Goal: Navigation & Orientation: Find specific page/section

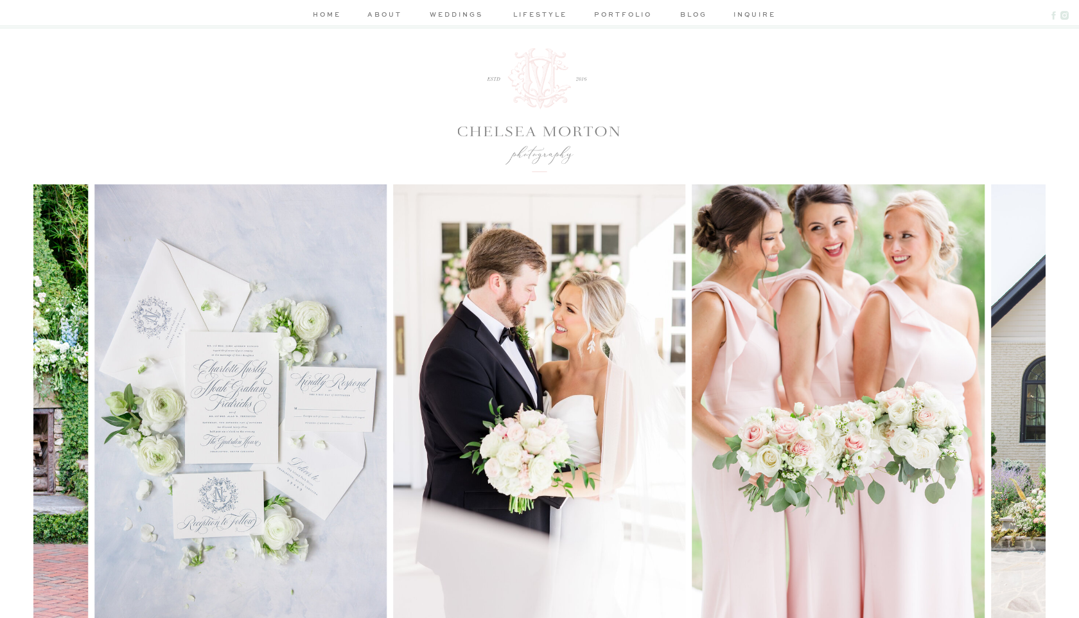
click at [540, 11] on nav "lifestyle" at bounding box center [539, 15] width 61 height 13
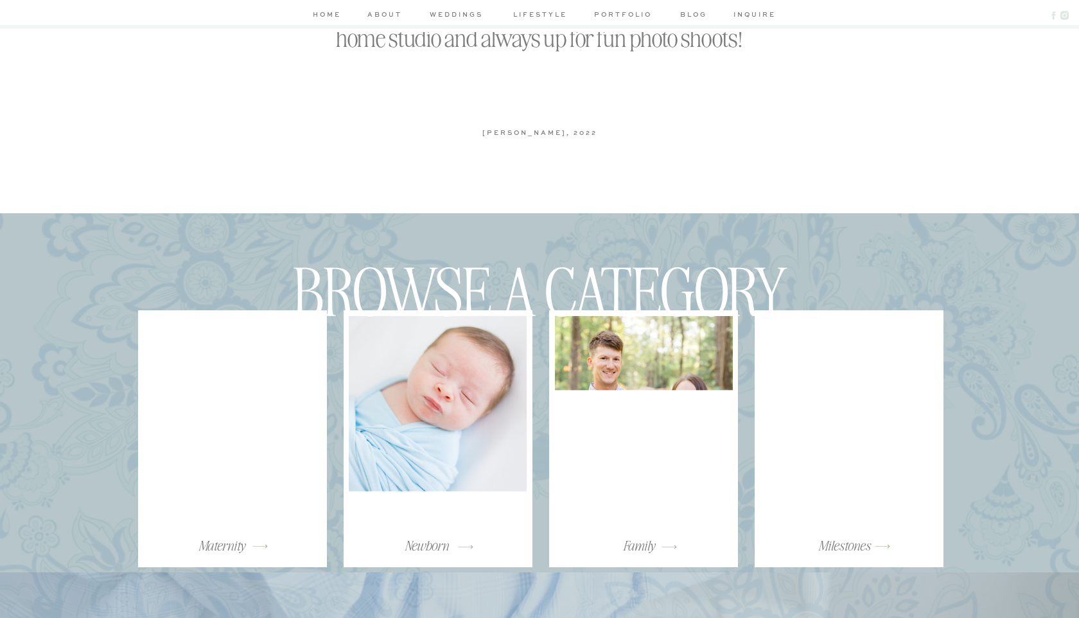
scroll to position [1947, 0]
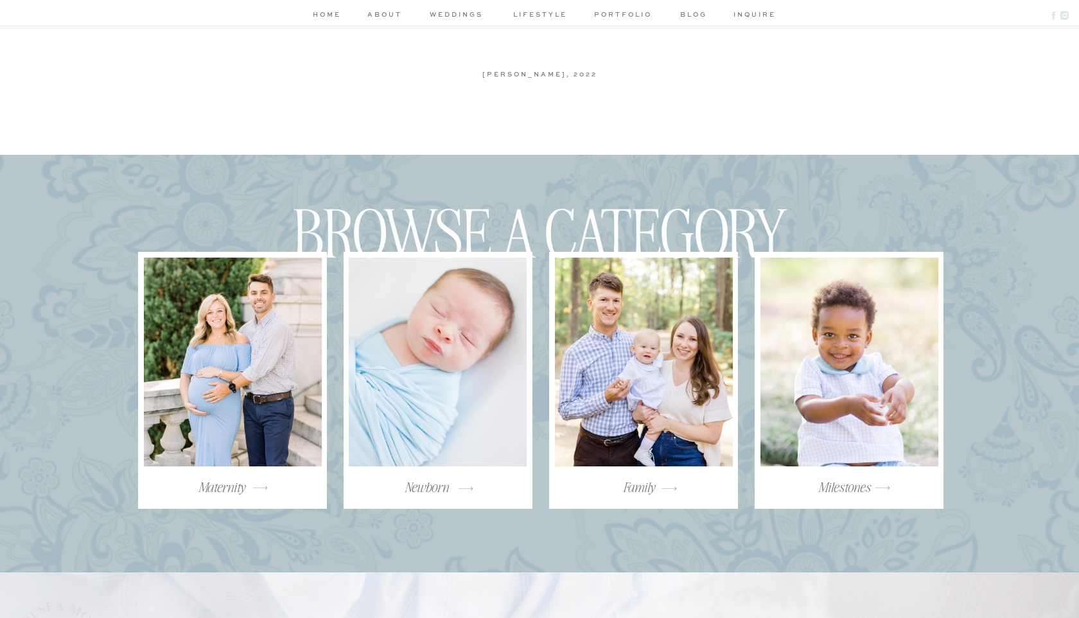
click at [699, 420] on div at bounding box center [644, 362] width 178 height 209
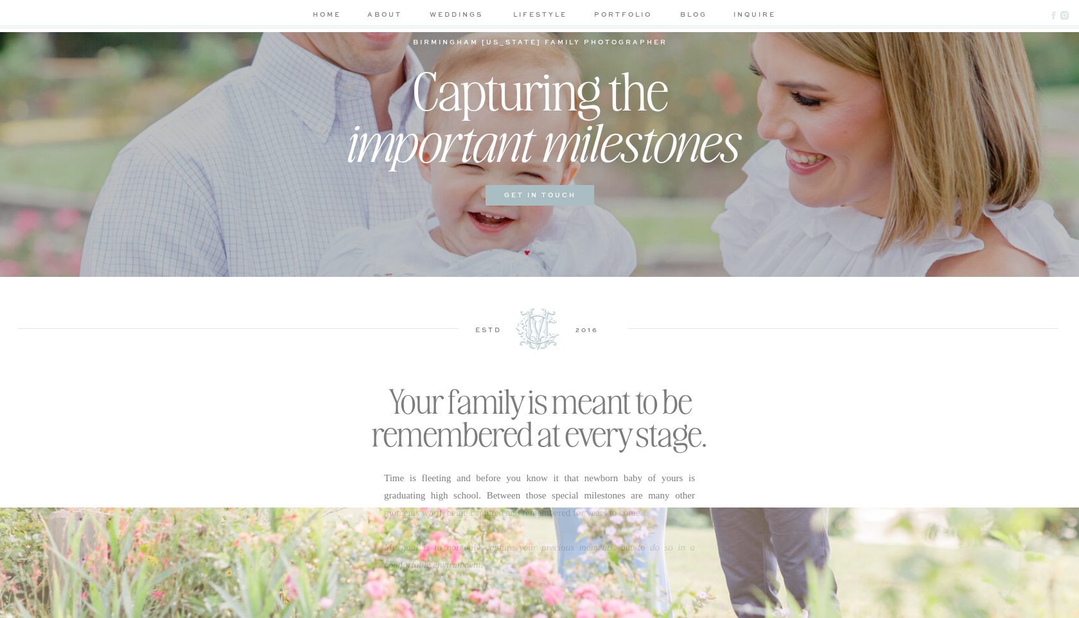
scroll to position [0, 0]
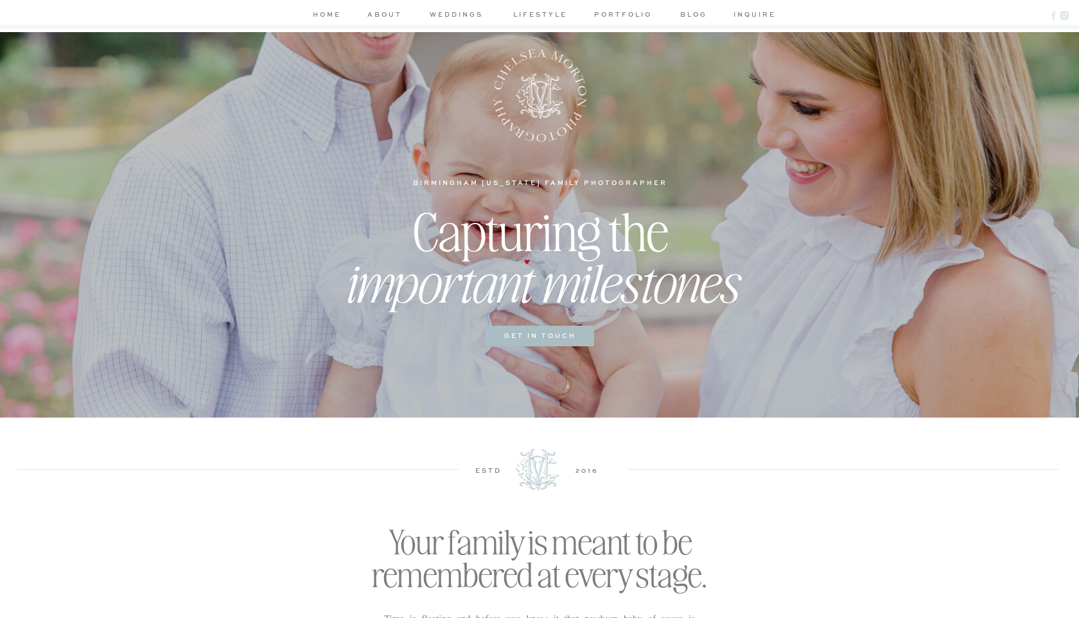
click at [321, 15] on nav "home" at bounding box center [327, 15] width 34 height 13
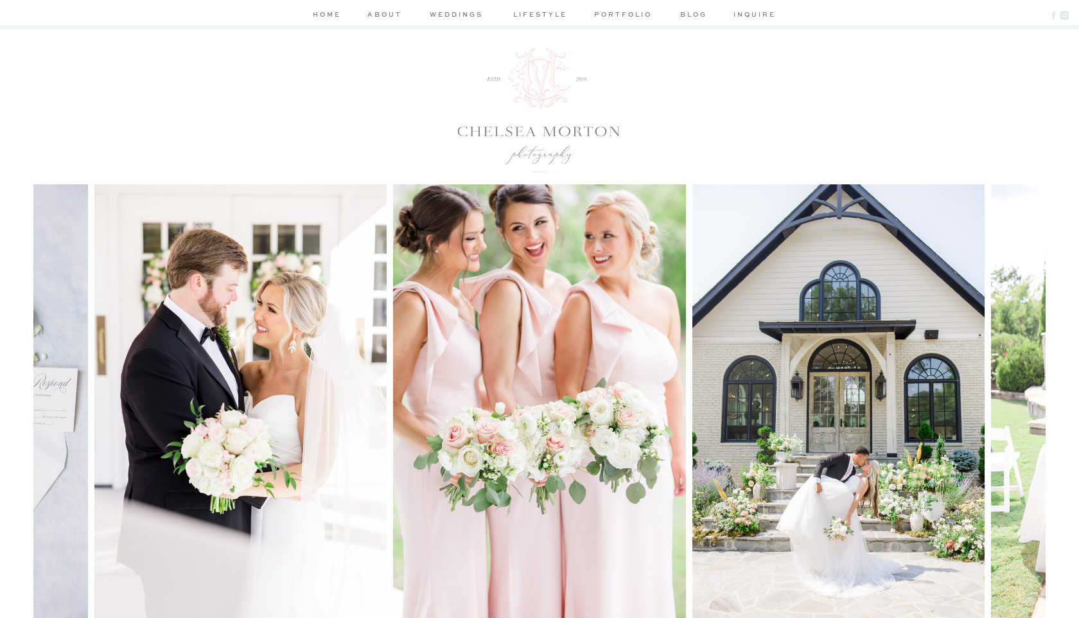
click at [536, 11] on nav "lifestyle" at bounding box center [539, 15] width 61 height 13
